Goal: Information Seeking & Learning: Learn about a topic

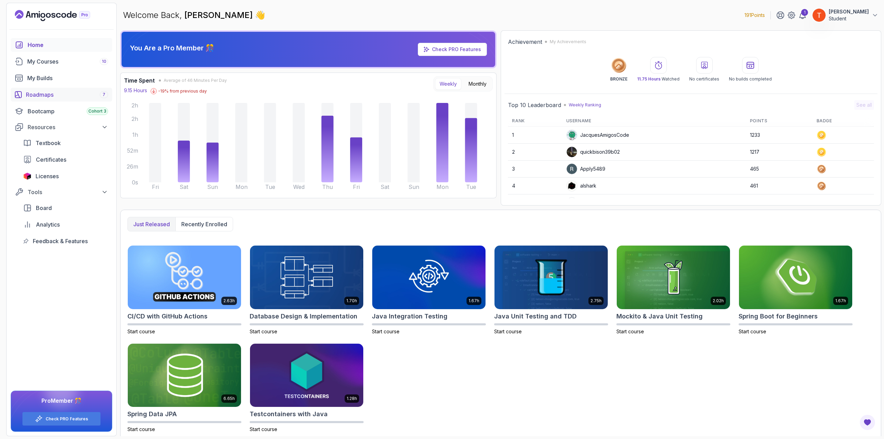
click at [41, 93] on div "Roadmaps 7" at bounding box center [67, 94] width 82 height 8
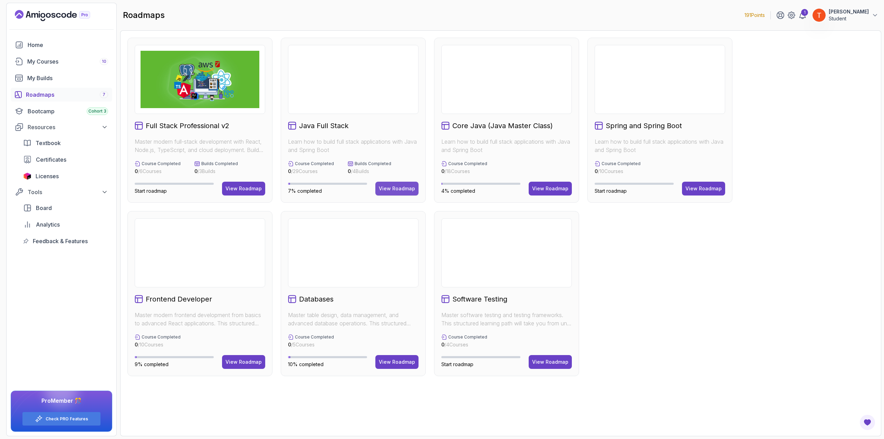
click at [394, 189] on div "View Roadmap" at bounding box center [397, 188] width 36 height 7
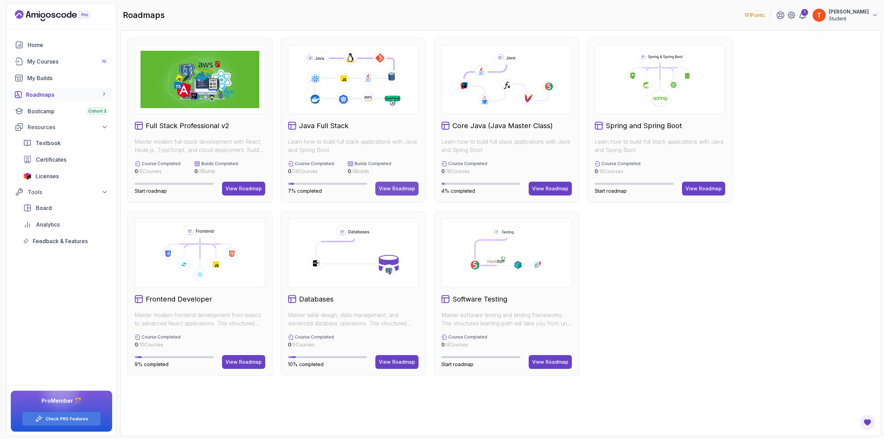
click at [392, 187] on div "View Roadmap" at bounding box center [397, 188] width 36 height 7
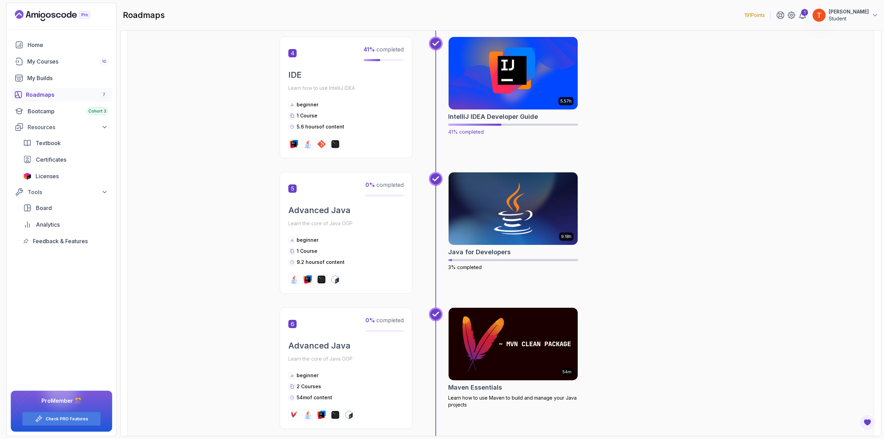
scroll to position [725, 0]
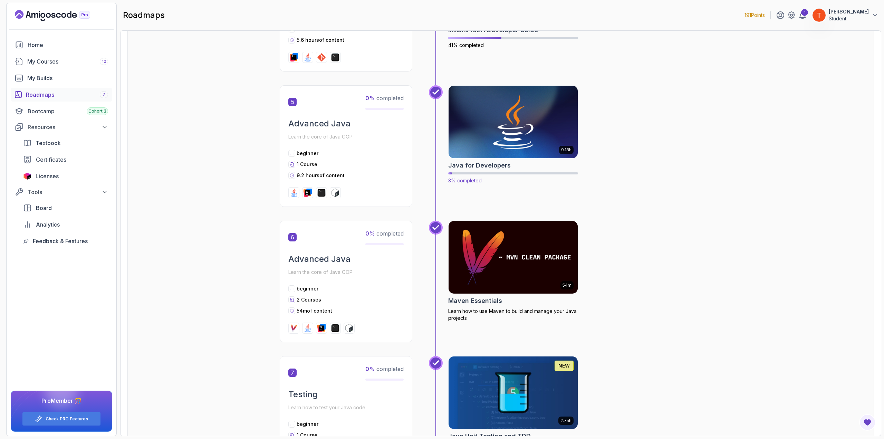
click at [509, 134] on img at bounding box center [514, 122] width 136 height 76
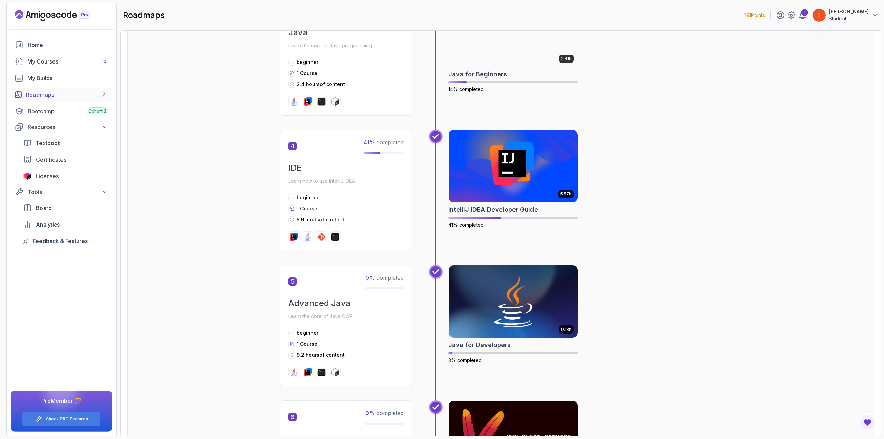
scroll to position [622, 0]
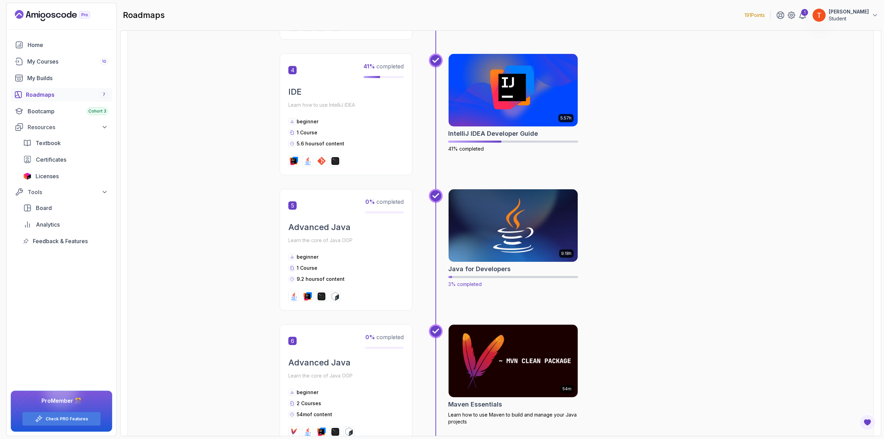
click at [503, 239] on img at bounding box center [514, 226] width 136 height 76
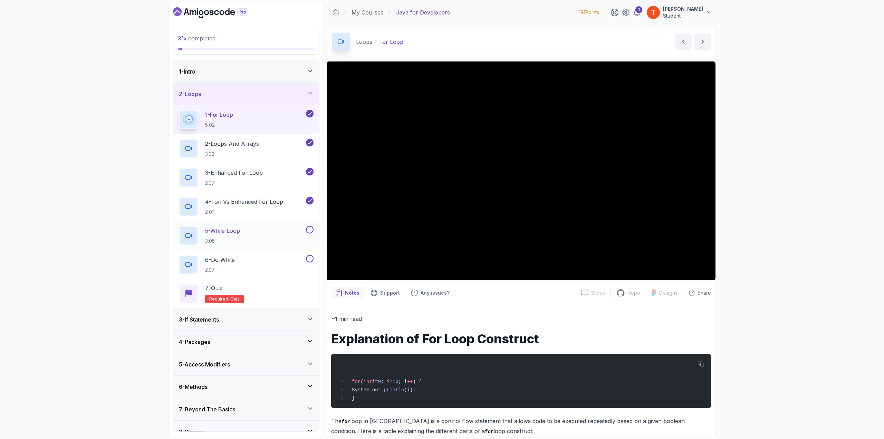
click at [258, 233] on div "5 - While Loop 3:05" at bounding box center [242, 235] width 126 height 19
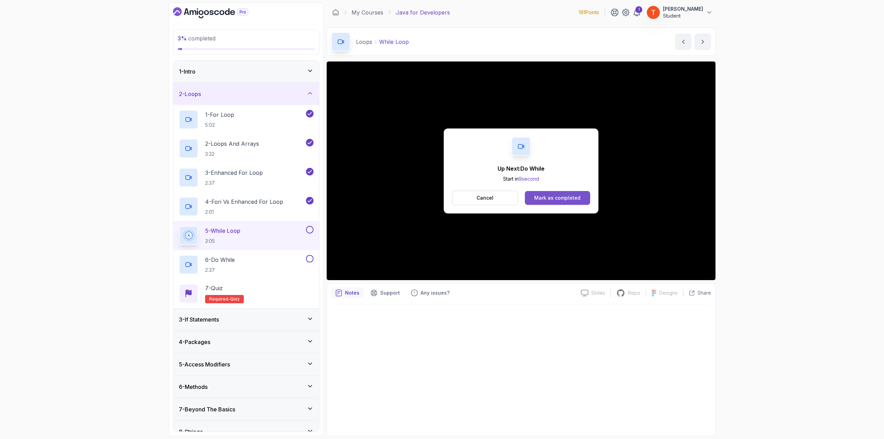
click at [541, 195] on div "Mark as completed" at bounding box center [557, 197] width 46 height 7
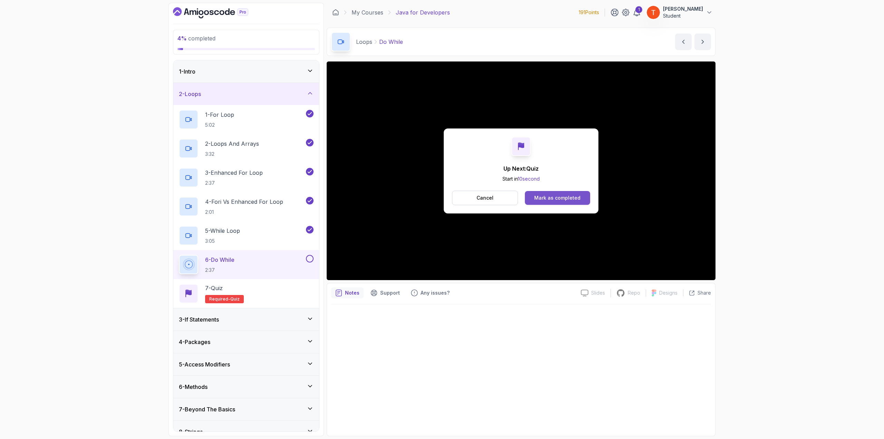
click at [560, 201] on button "Mark as completed" at bounding box center [557, 198] width 65 height 14
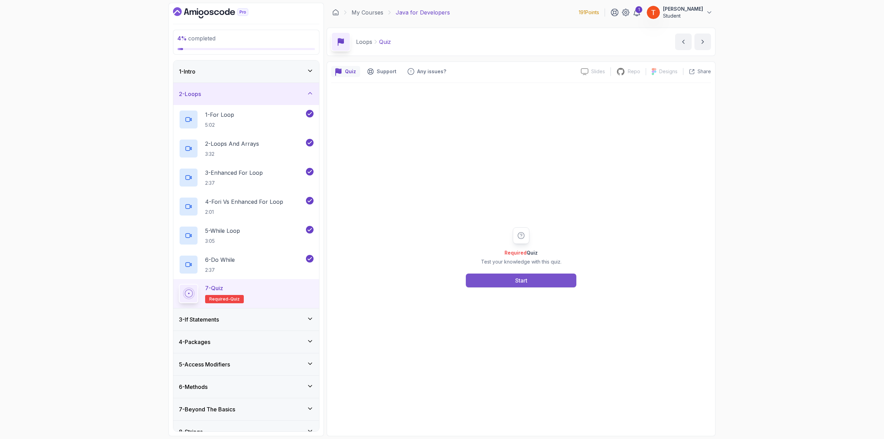
click at [509, 276] on button "Start" at bounding box center [521, 281] width 111 height 14
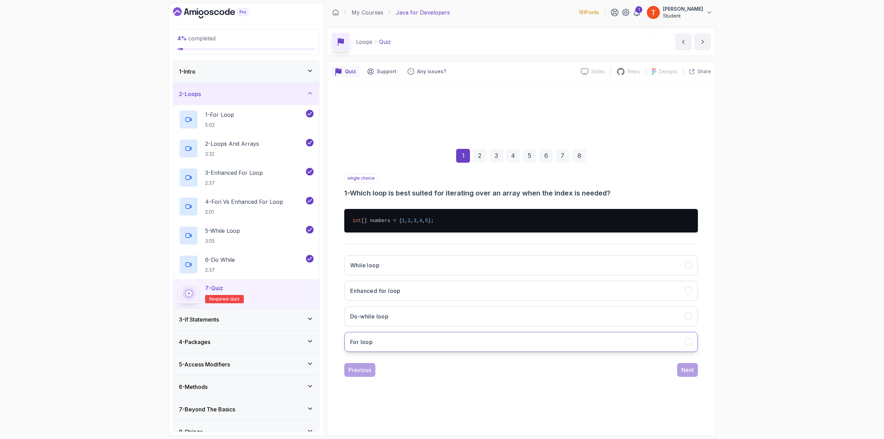
click at [401, 344] on button "For loop" at bounding box center [521, 342] width 354 height 20
click at [687, 373] on div "Next" at bounding box center [687, 370] width 12 height 8
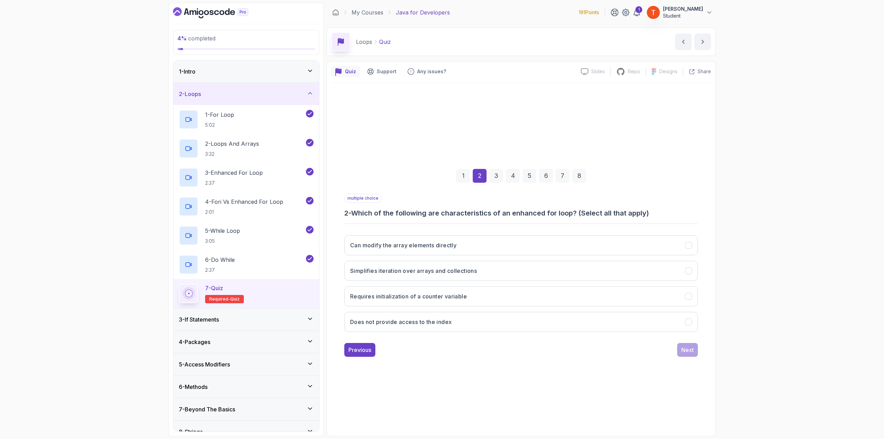
click at [251, 312] on div "3 - If Statements" at bounding box center [246, 319] width 146 height 22
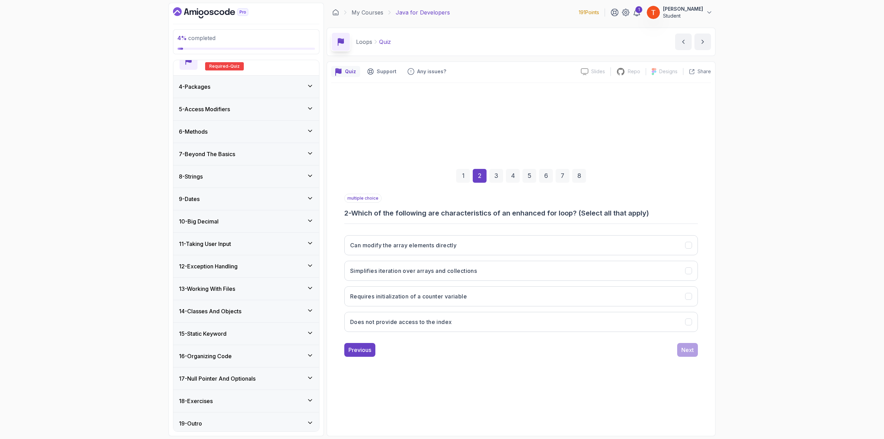
scroll to position [400, 0]
